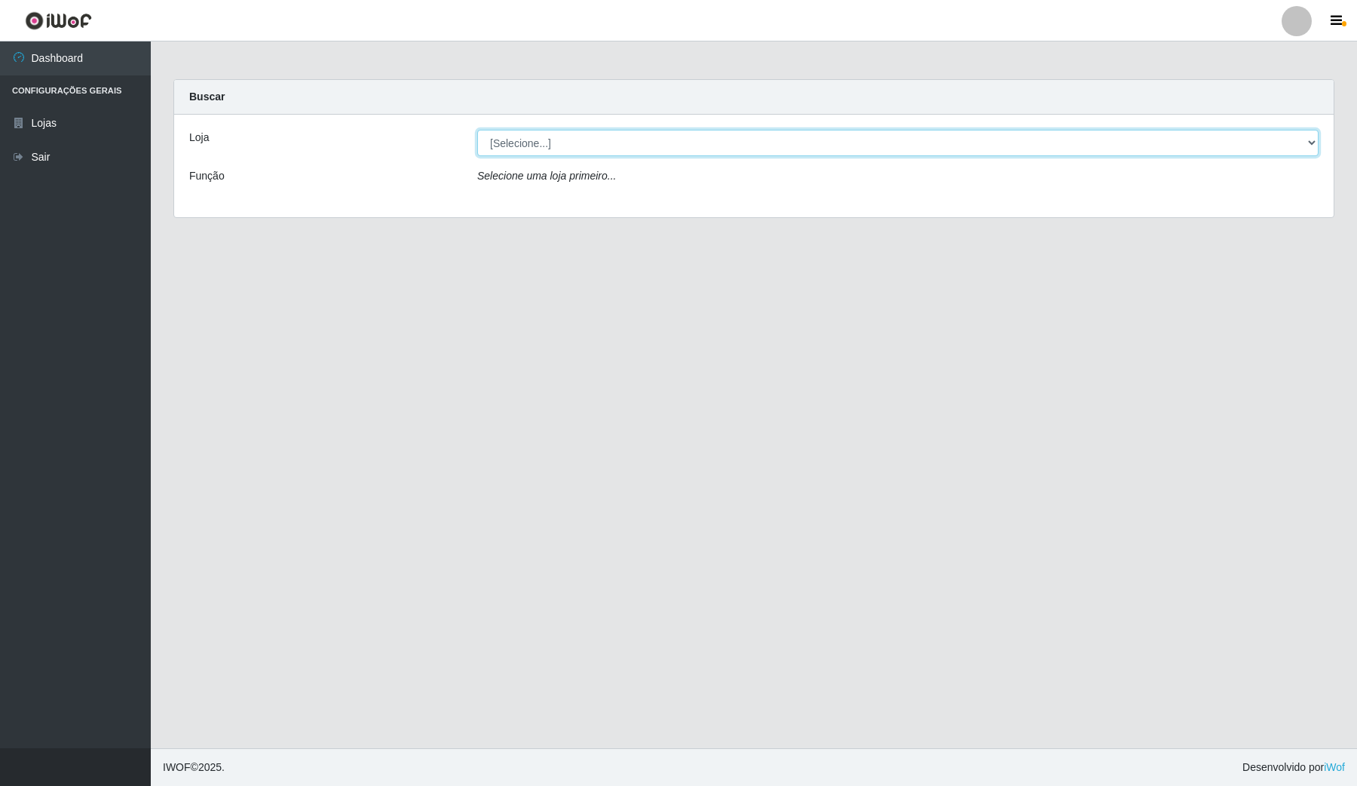
click at [1133, 147] on select "[Selecione...] Rede Compras Supermercados - LOJA 4" at bounding box center [897, 143] width 841 height 26
select select "159"
click at [477, 130] on select "[Selecione...] Rede Compras Supermercados - LOJA 4" at bounding box center [897, 143] width 841 height 26
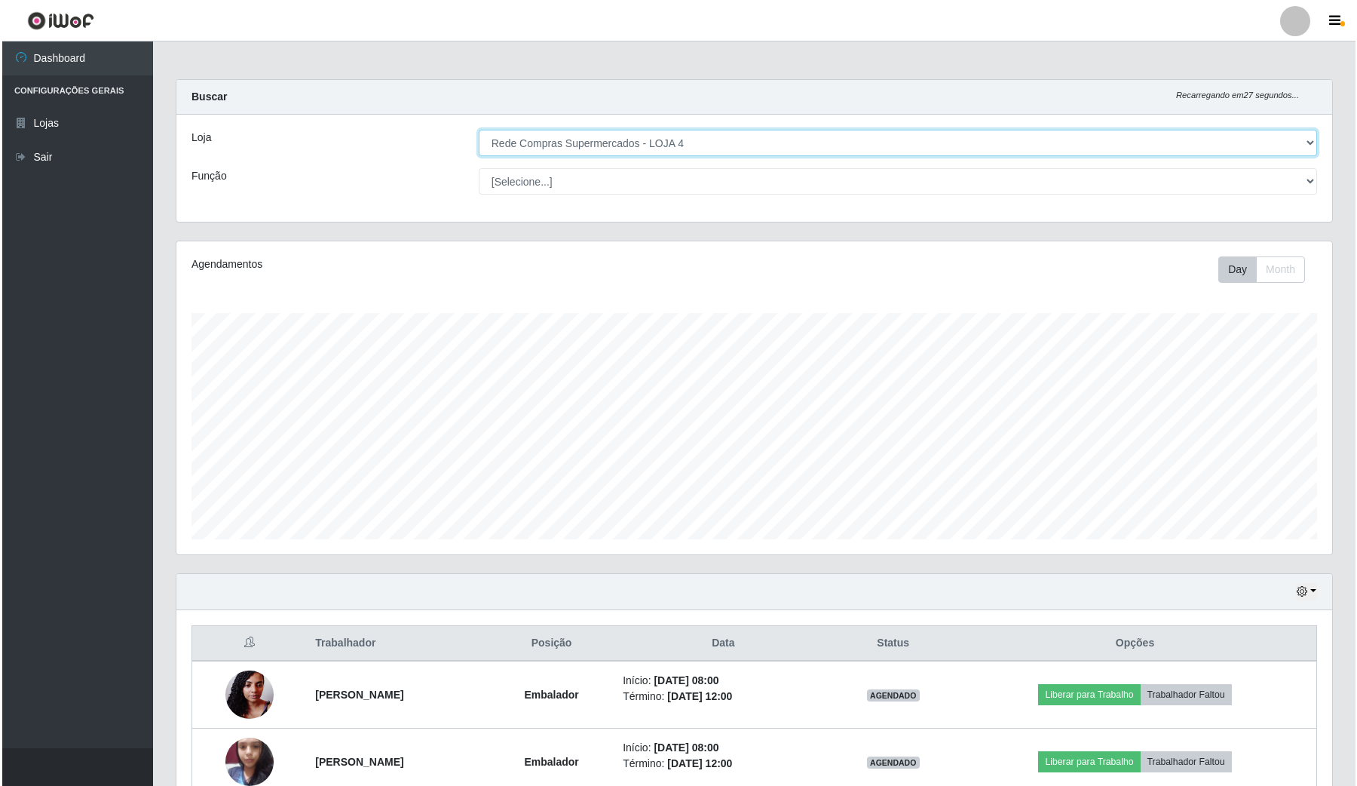
scroll to position [188, 0]
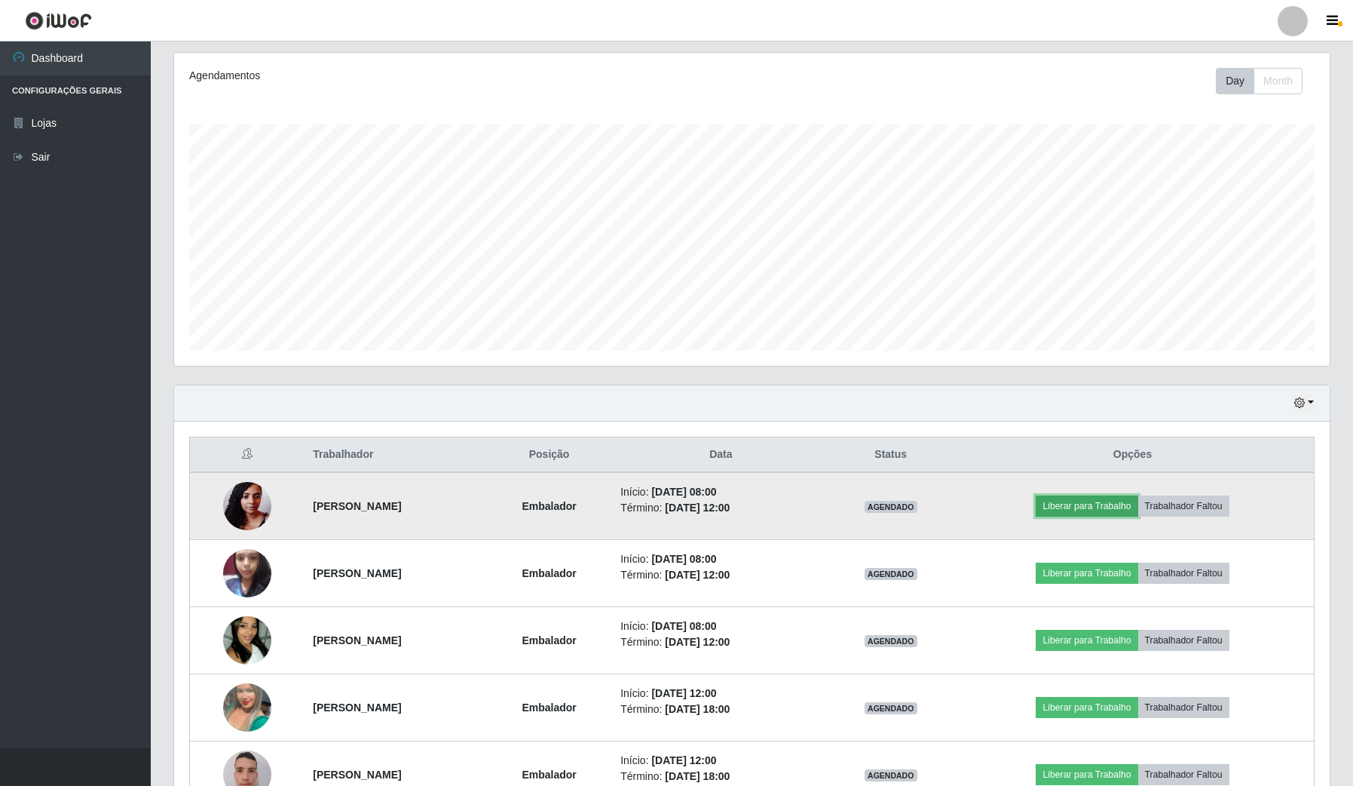
click at [1101, 505] on button "Liberar para Trabalho" at bounding box center [1087, 505] width 102 height 21
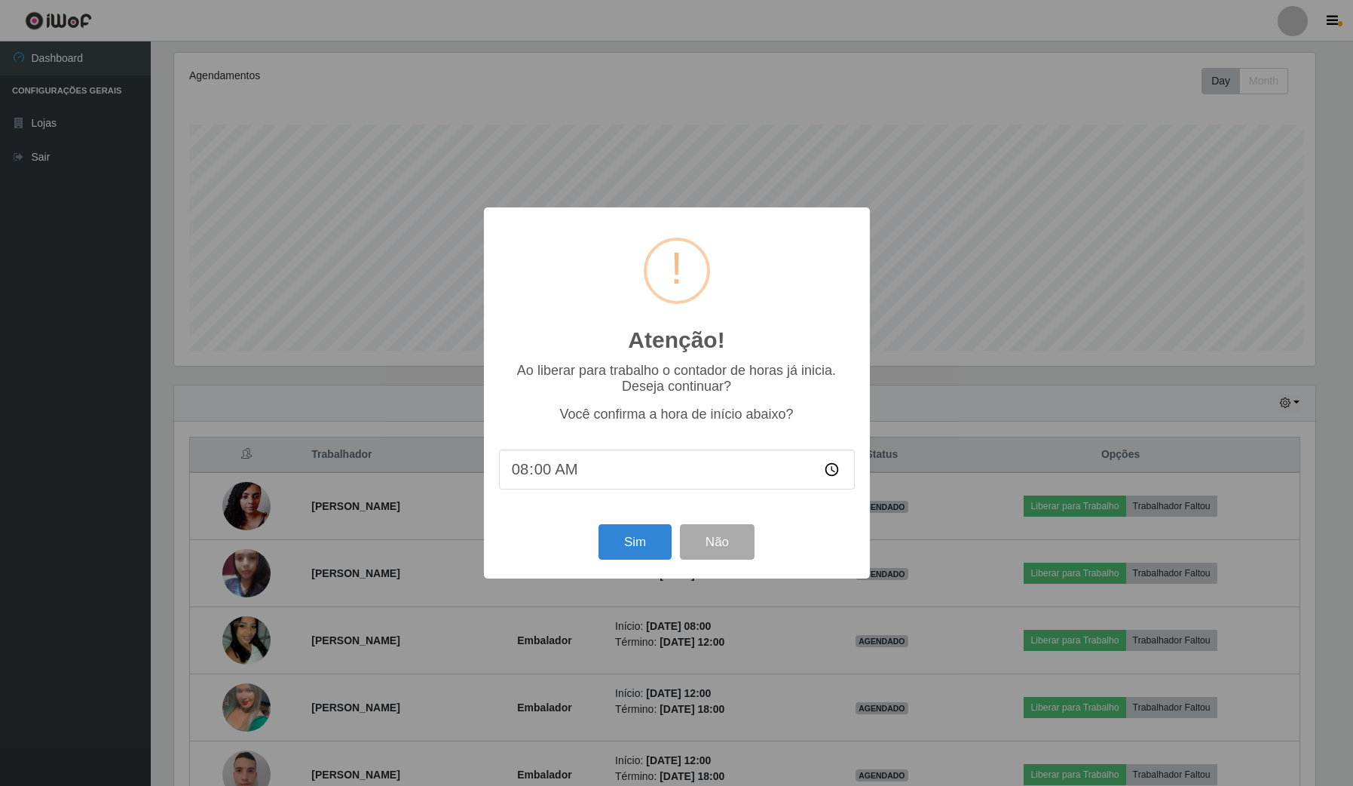
scroll to position [314, 1145]
drag, startPoint x: 624, startPoint y: 543, endPoint x: 653, endPoint y: 541, distance: 28.7
click at [626, 541] on button "Sim" at bounding box center [636, 541] width 73 height 35
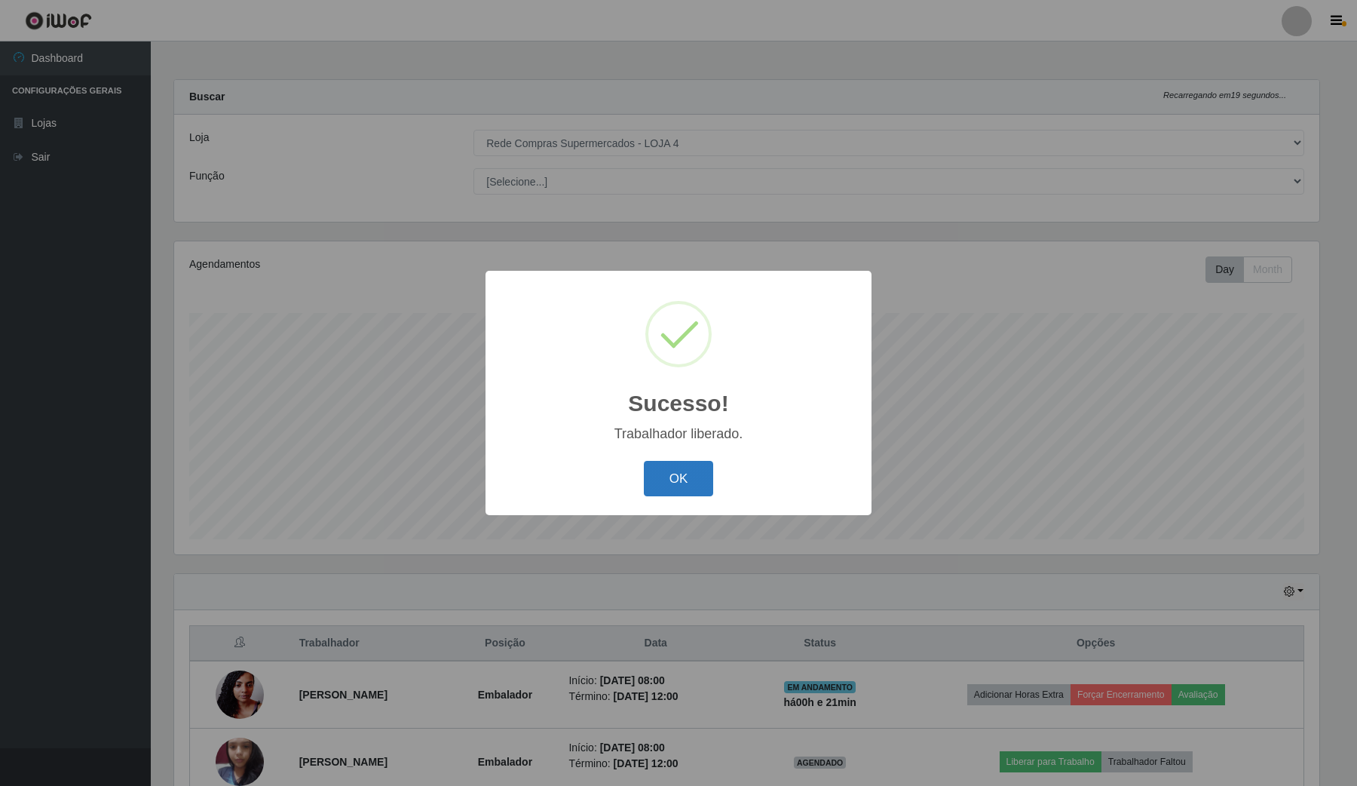
click at [688, 470] on button "OK" at bounding box center [679, 478] width 70 height 35
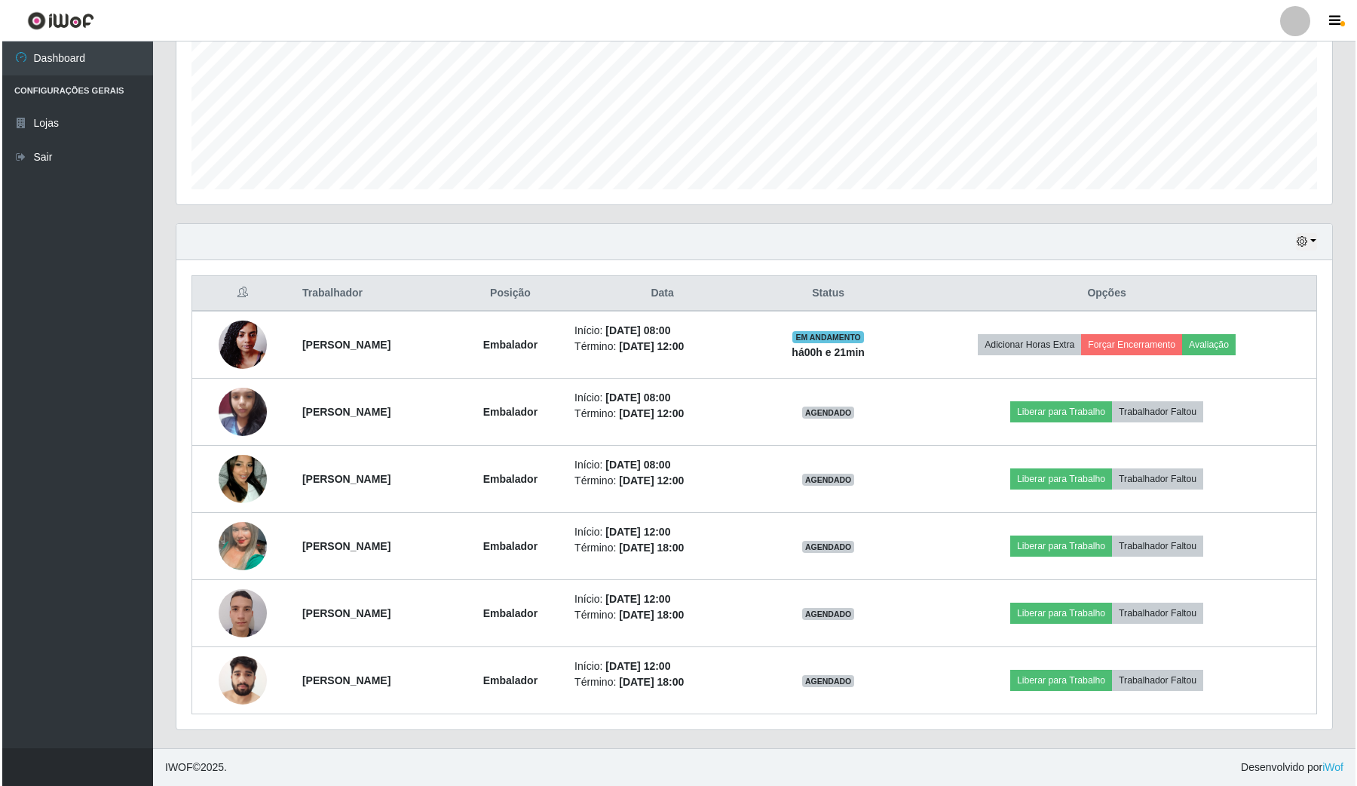
scroll to position [352, 0]
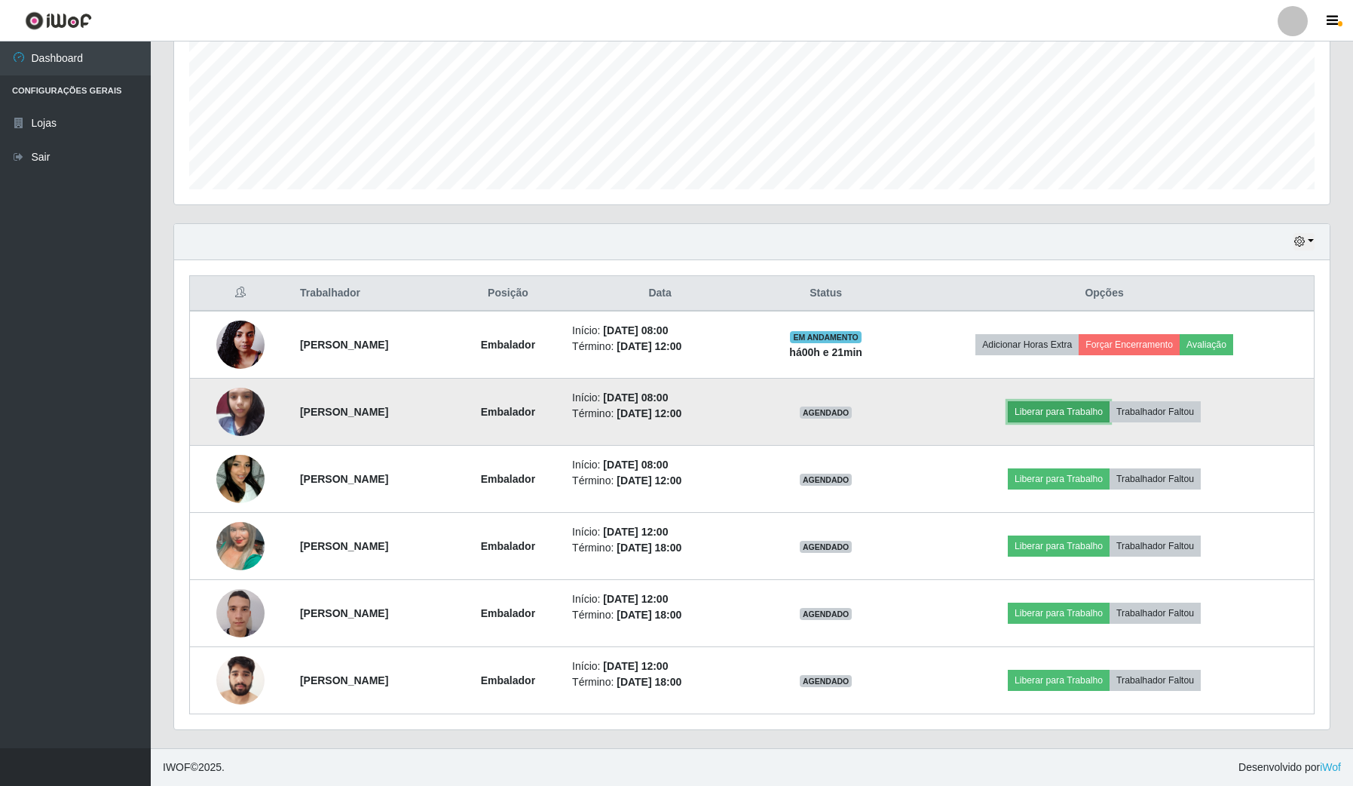
click at [1107, 407] on button "Liberar para Trabalho" at bounding box center [1059, 411] width 102 height 21
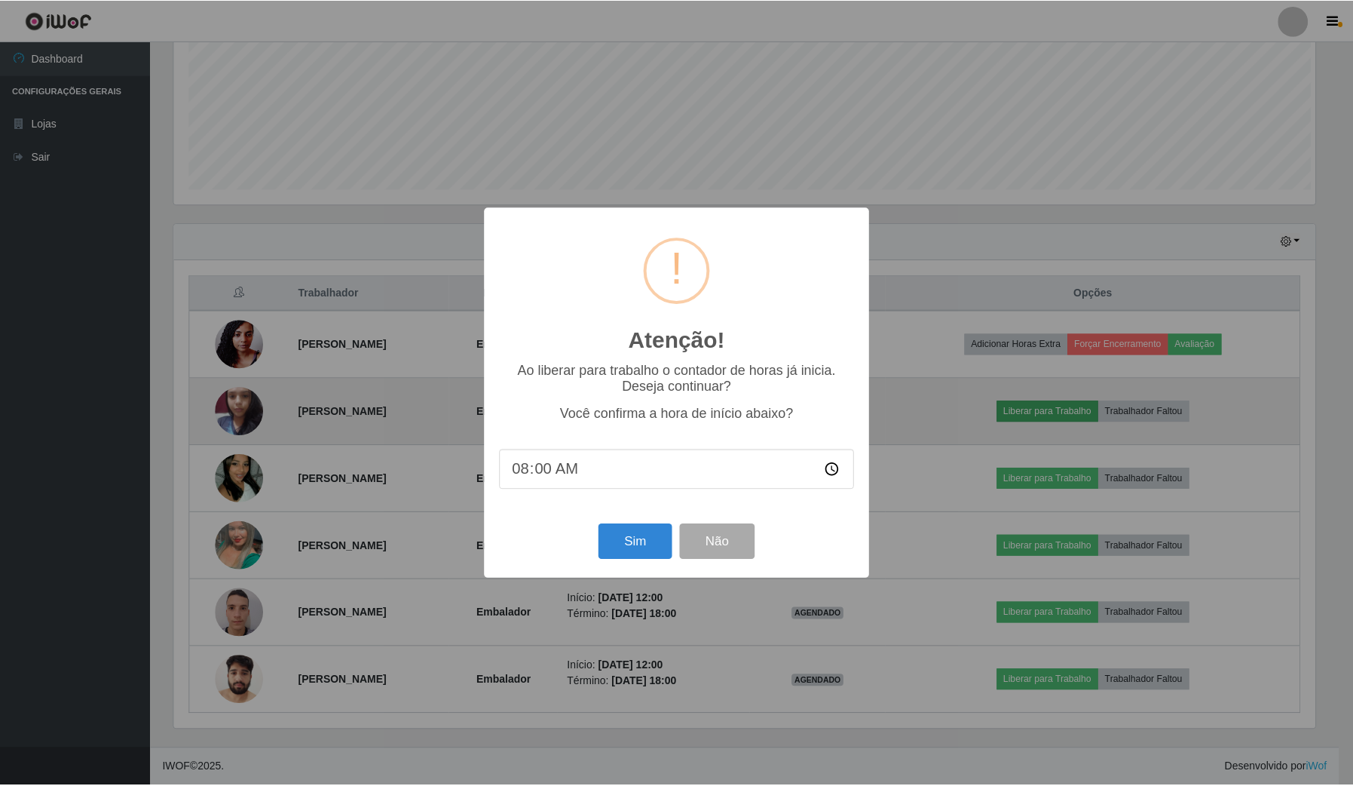
scroll to position [314, 1145]
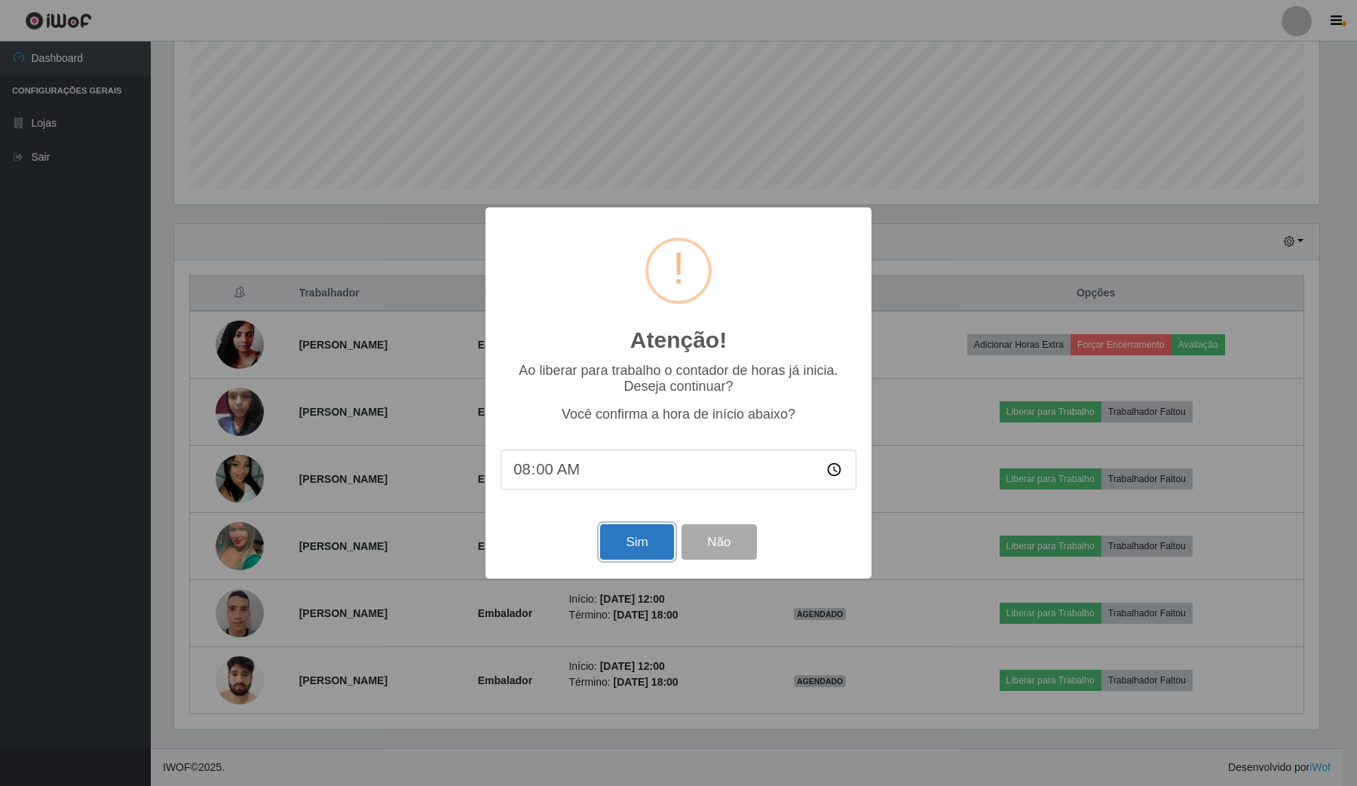
click at [660, 549] on button "Sim" at bounding box center [636, 541] width 73 height 35
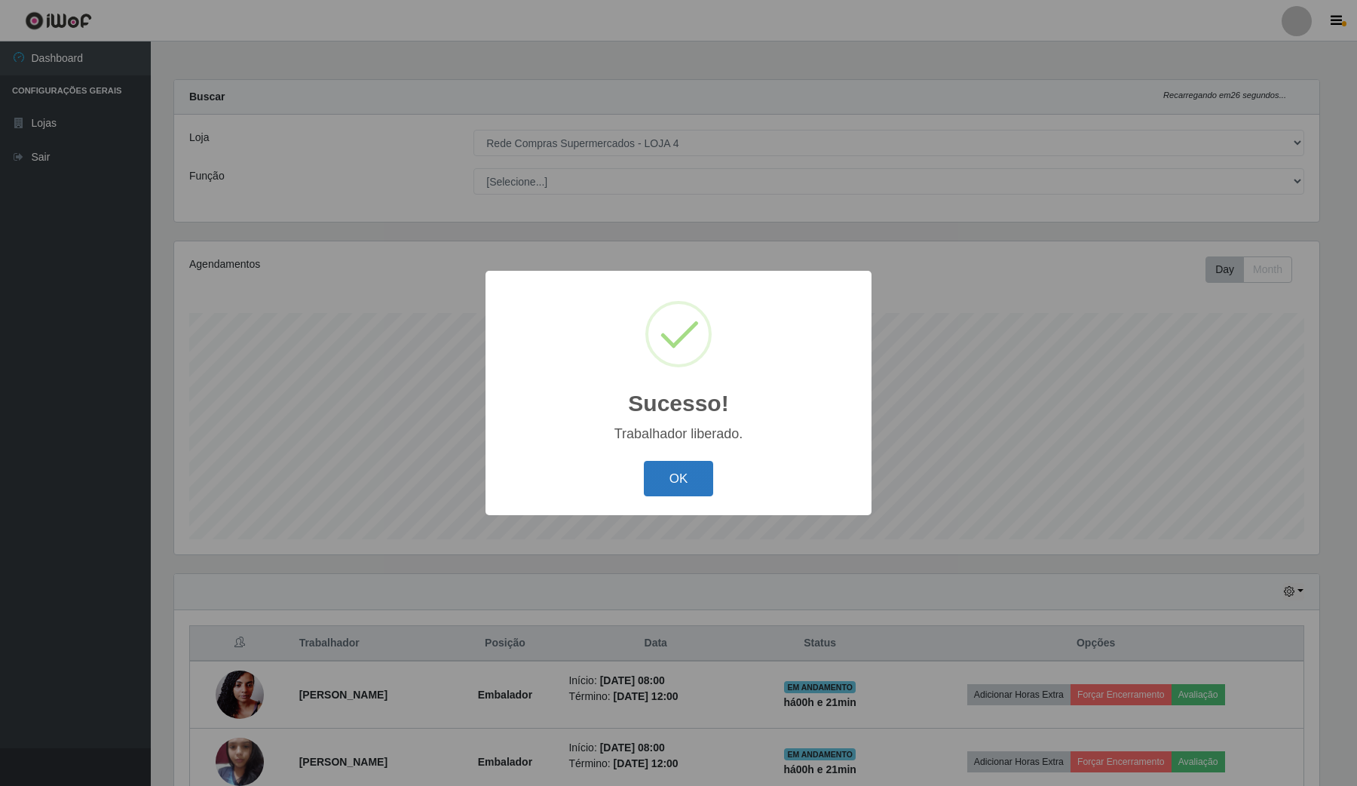
click at [688, 483] on button "OK" at bounding box center [679, 478] width 70 height 35
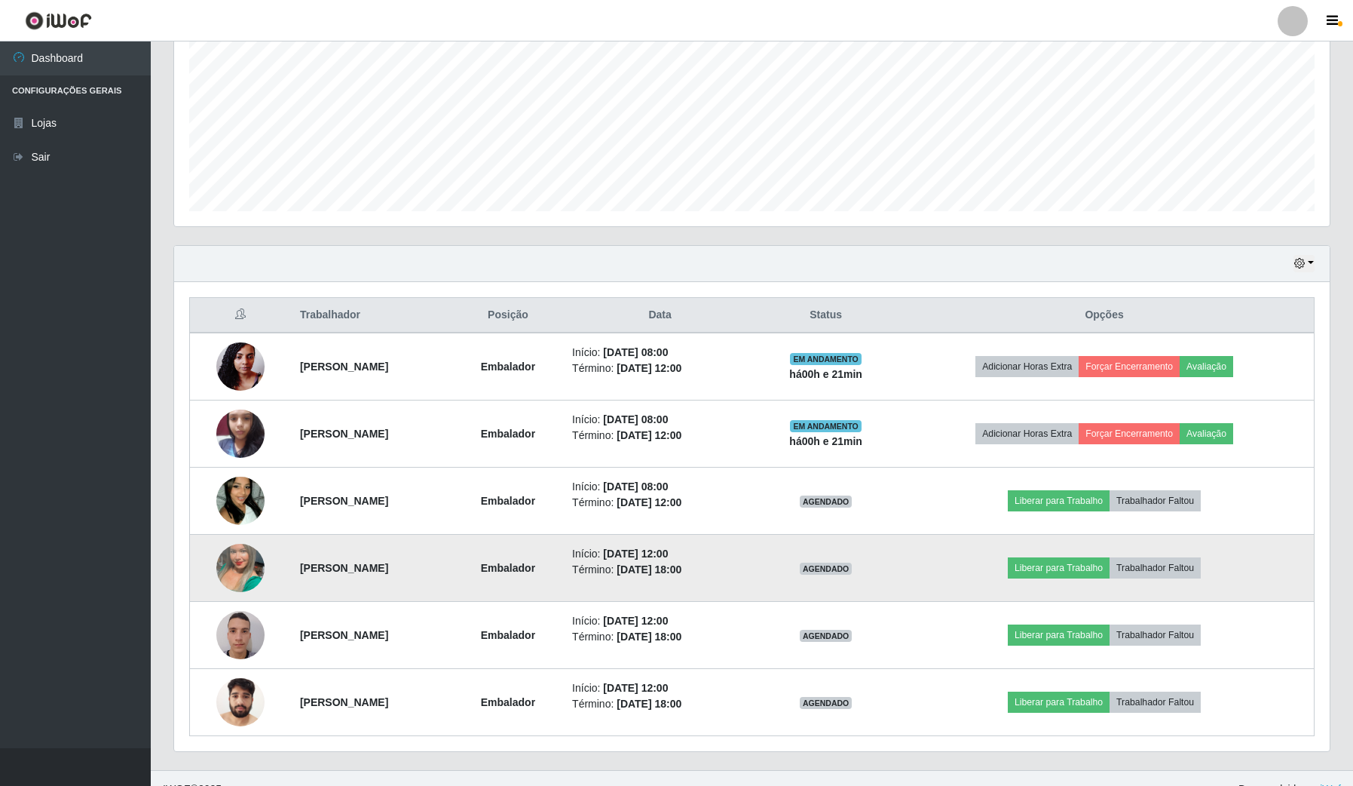
scroll to position [352, 0]
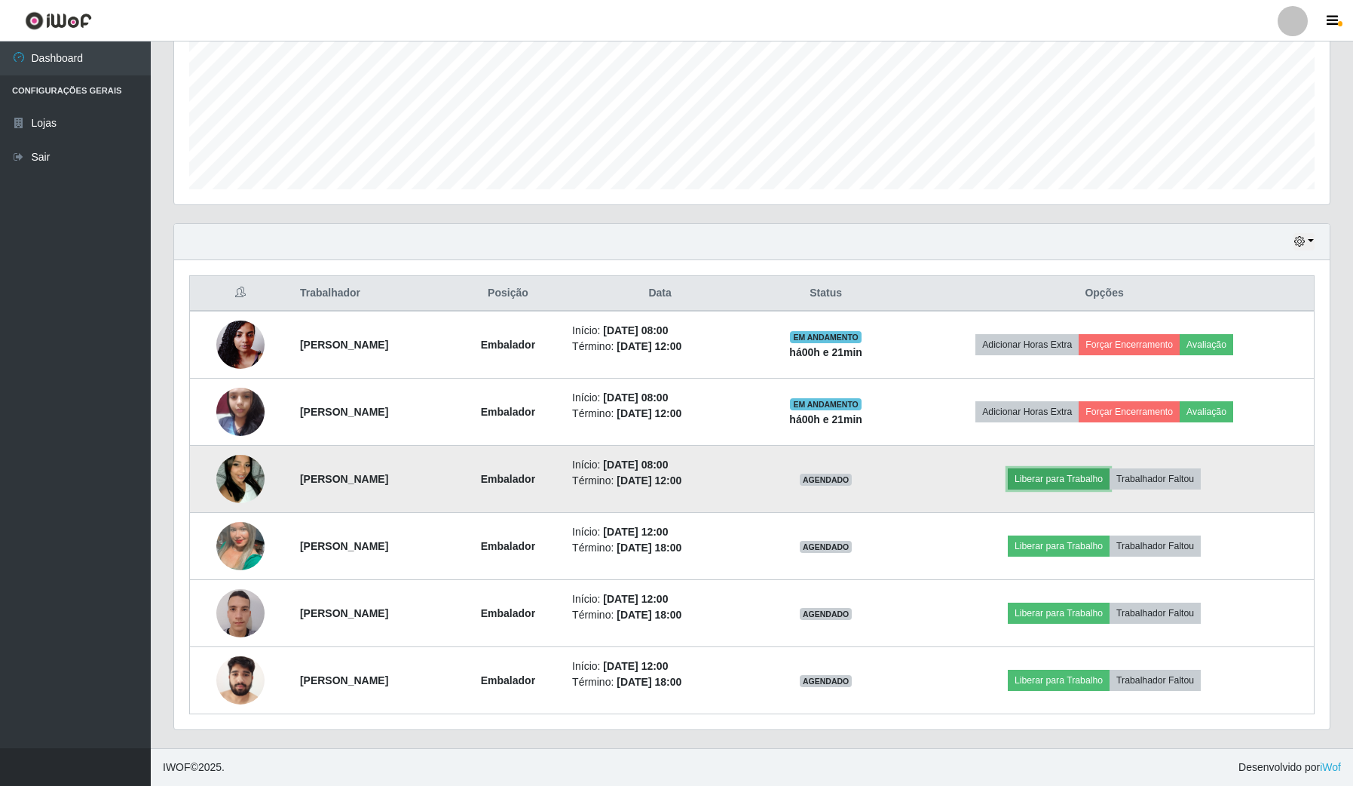
click at [1068, 479] on button "Liberar para Trabalho" at bounding box center [1059, 478] width 102 height 21
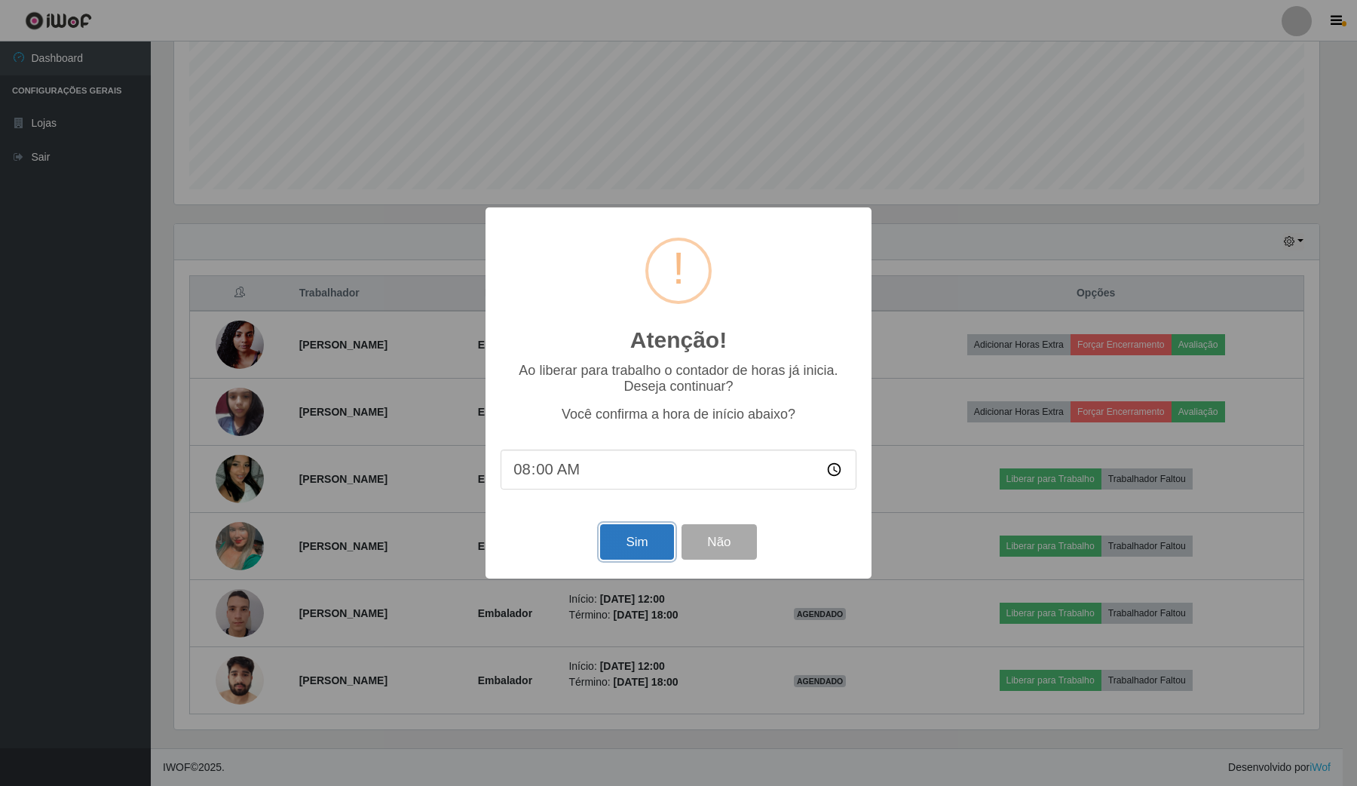
click at [634, 539] on button "Sim" at bounding box center [636, 541] width 73 height 35
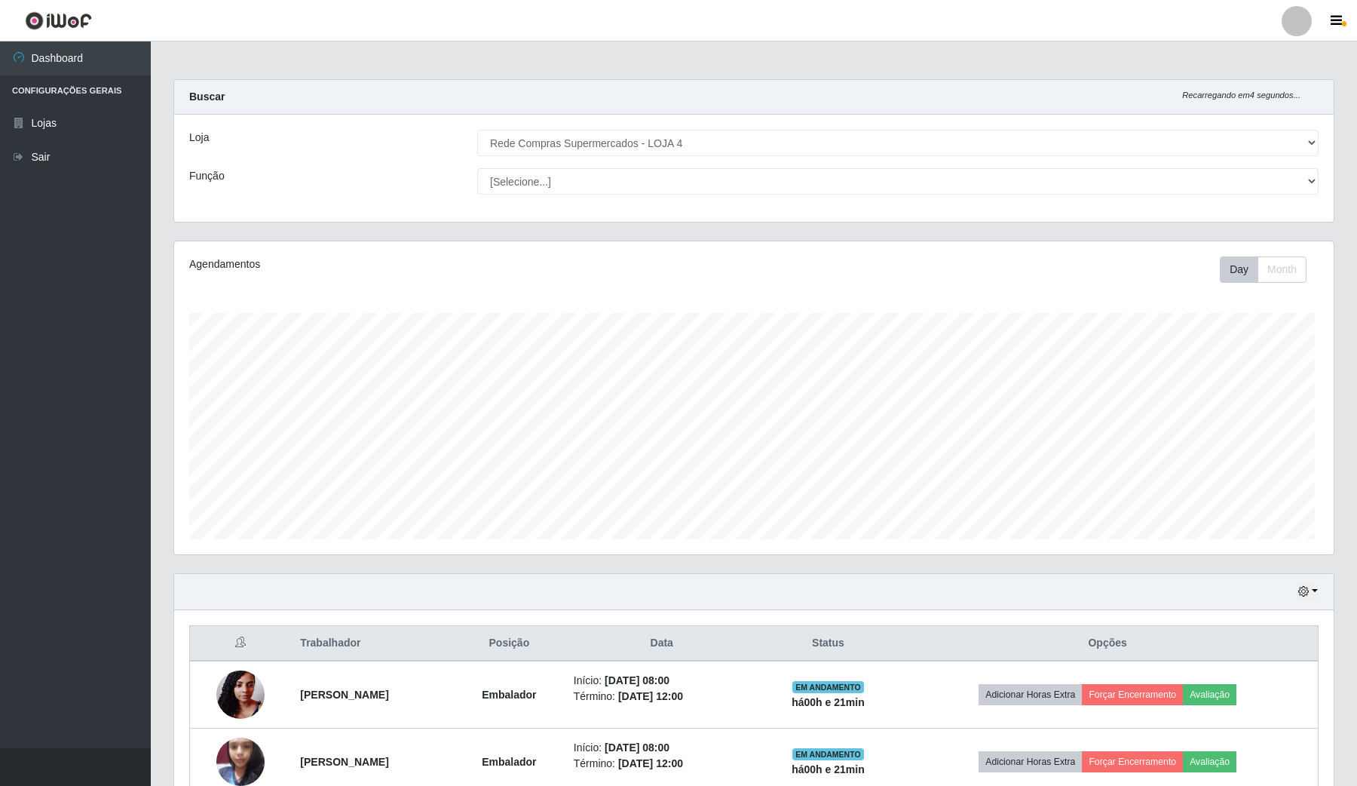
scroll to position [0, 0]
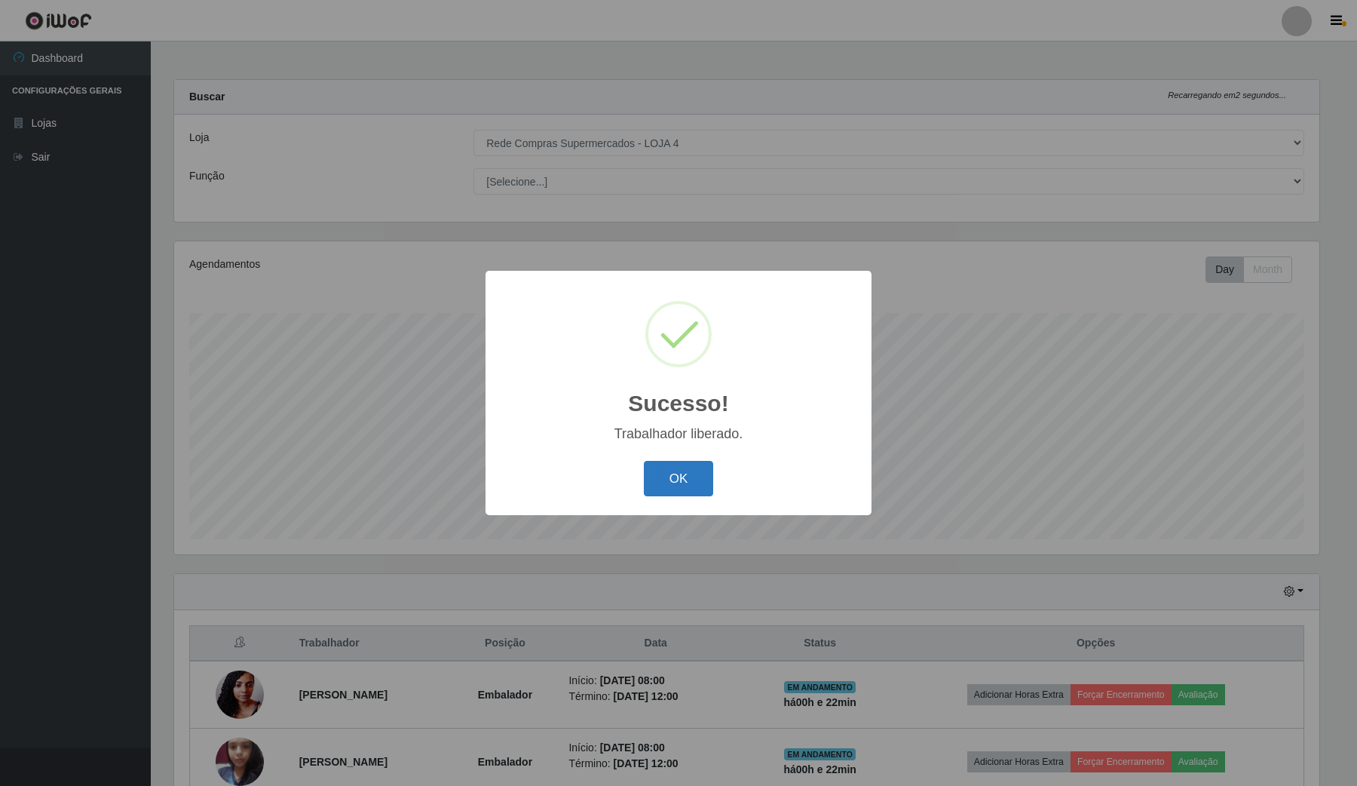
click at [665, 484] on button "OK" at bounding box center [679, 478] width 70 height 35
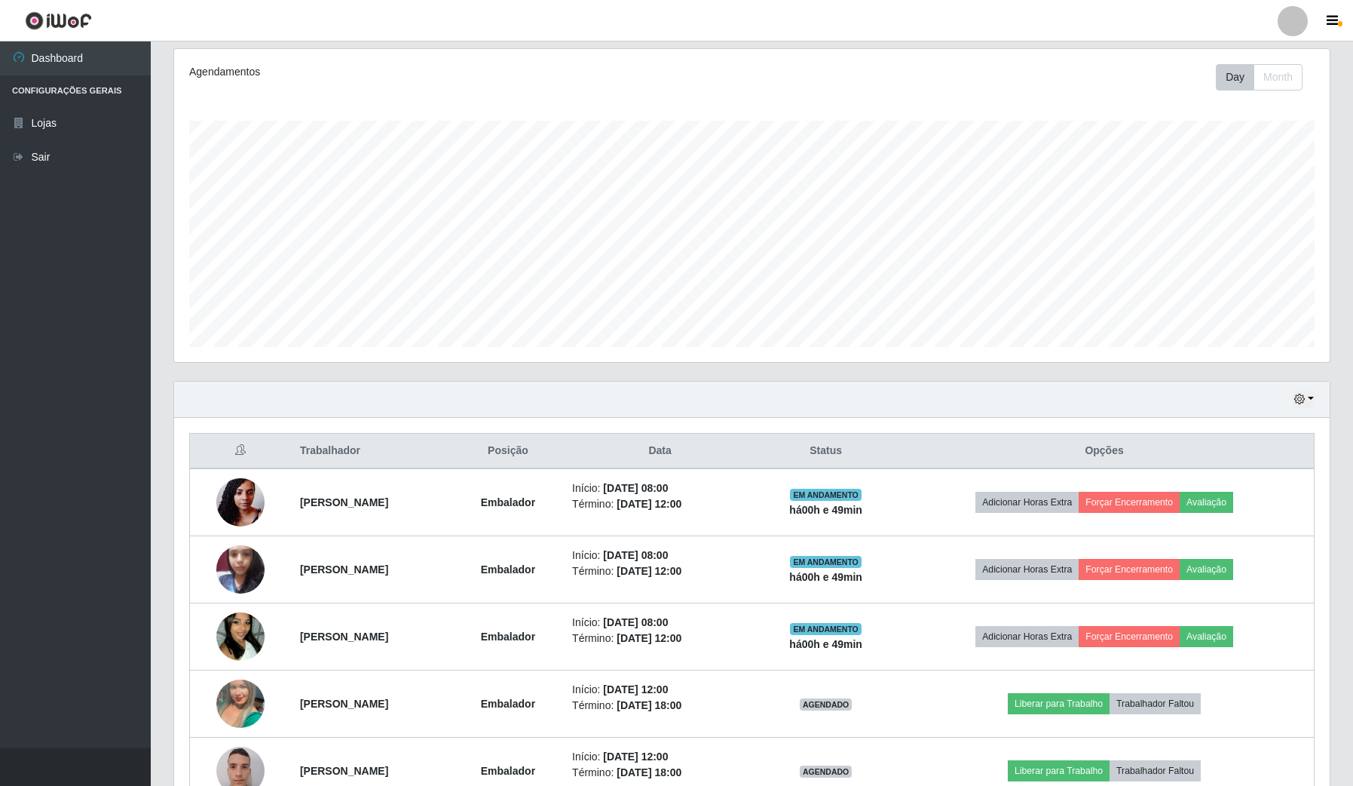
scroll to position [352, 0]
